Goal: Find specific page/section: Find specific page/section

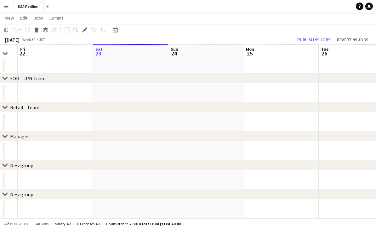
scroll to position [45, 0]
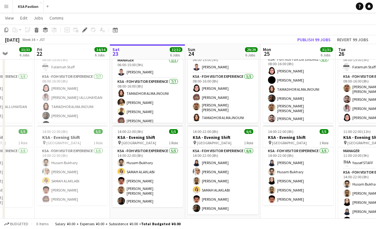
scroll to position [73, 0]
